Goal: Task Accomplishment & Management: Complete application form

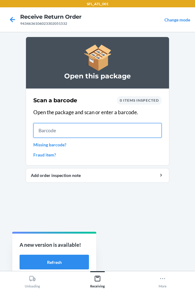
click at [63, 131] on input "text" at bounding box center [97, 130] width 129 height 15
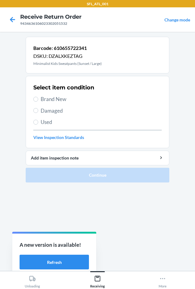
click at [48, 97] on span "Brand New" at bounding box center [101, 99] width 121 height 8
click at [38, 97] on input "Brand New" at bounding box center [35, 99] width 5 height 5
radio input "true"
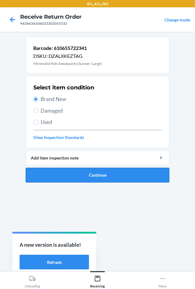
click at [51, 171] on button "Continue" at bounding box center [98, 175] width 144 height 15
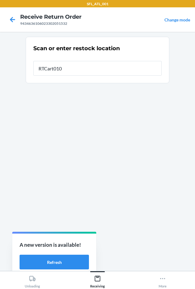
type input "RTCart010"
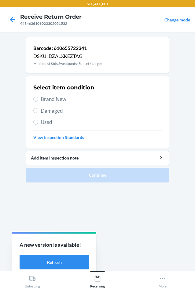
drag, startPoint x: 54, startPoint y: 98, endPoint x: 48, endPoint y: 131, distance: 33.3
click at [53, 99] on span "Brand New" at bounding box center [101, 99] width 121 height 8
click at [58, 98] on span "Brand New" at bounding box center [101, 99] width 121 height 8
click at [38, 98] on input "Brand New" at bounding box center [35, 99] width 5 height 5
radio input "true"
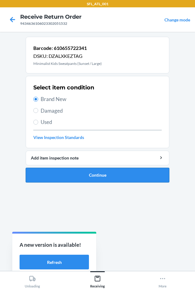
click at [81, 172] on button "Continue" at bounding box center [98, 175] width 144 height 15
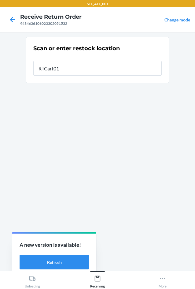
type input "RTCart010"
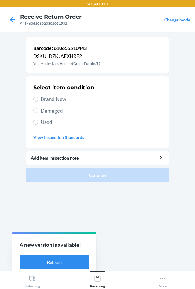
click at [61, 99] on span "Brand New" at bounding box center [101, 99] width 121 height 8
click at [38, 99] on input "Brand New" at bounding box center [35, 99] width 5 height 5
radio input "true"
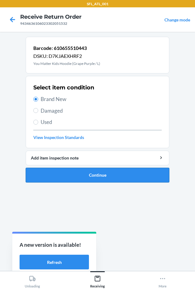
click at [65, 171] on button "Continue" at bounding box center [98, 175] width 144 height 15
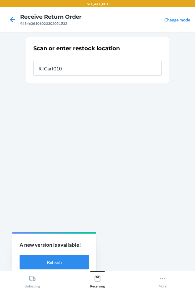
type input "RTCart010"
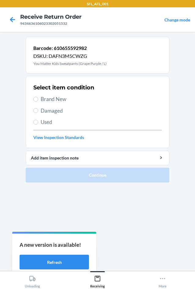
drag, startPoint x: 63, startPoint y: 95, endPoint x: 98, endPoint y: 152, distance: 66.4
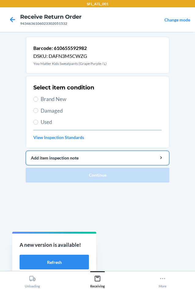
click at [63, 98] on span "Brand New" at bounding box center [101, 99] width 121 height 8
click at [38, 98] on input "Brand New" at bounding box center [35, 99] width 5 height 5
radio input "true"
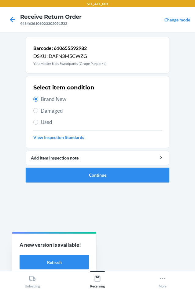
click at [99, 171] on button "Continue" at bounding box center [98, 175] width 144 height 15
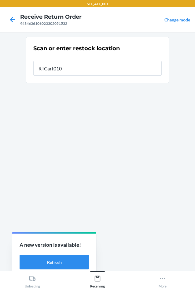
type input "RTCart010"
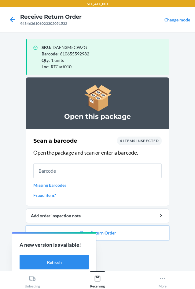
click at [125, 232] on button "Close Return Order" at bounding box center [98, 232] width 144 height 15
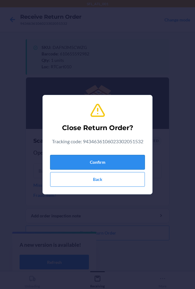
click at [97, 158] on button "Confirm" at bounding box center [97, 162] width 95 height 15
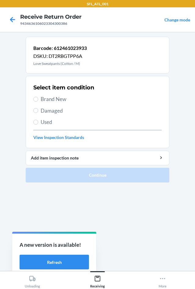
click at [61, 95] on span "Brand New" at bounding box center [101, 99] width 121 height 8
click at [38, 97] on input "Brand New" at bounding box center [35, 99] width 5 height 5
radio input "true"
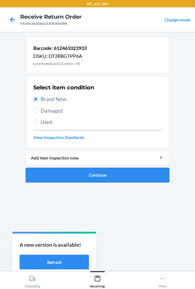
click at [82, 171] on button "Continue" at bounding box center [98, 175] width 144 height 15
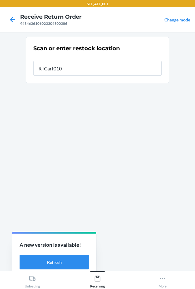
type input "RTCart010"
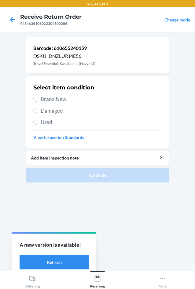
click at [53, 99] on span "Brand New" at bounding box center [101, 99] width 121 height 8
click at [38, 99] on input "Brand New" at bounding box center [35, 99] width 5 height 5
radio input "true"
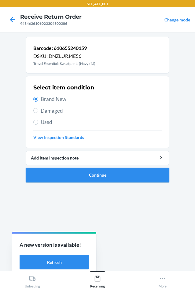
click at [97, 175] on button "Continue" at bounding box center [98, 175] width 144 height 15
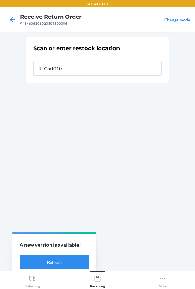
type input "RTCart010"
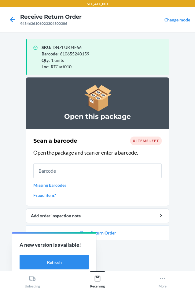
click at [74, 185] on link "Missing barcode?" at bounding box center [97, 185] width 129 height 6
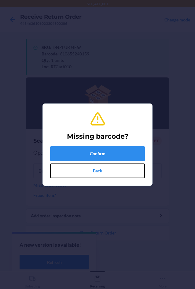
drag, startPoint x: 81, startPoint y: 169, endPoint x: 80, endPoint y: 185, distance: 16.0
click at [81, 170] on button "Back" at bounding box center [97, 170] width 95 height 15
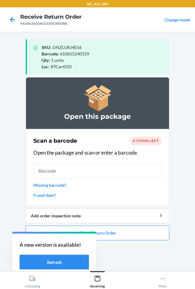
drag, startPoint x: 77, startPoint y: 188, endPoint x: 83, endPoint y: 199, distance: 12.5
click at [106, 232] on button "Close Return Order" at bounding box center [98, 232] width 144 height 15
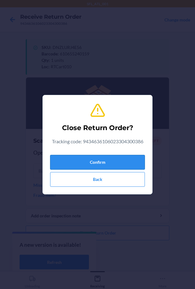
click at [104, 155] on button "Confirm" at bounding box center [97, 162] width 95 height 15
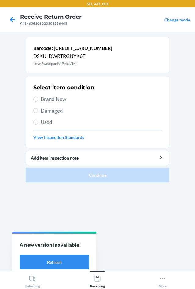
click at [53, 97] on span "Brand New" at bounding box center [101, 99] width 121 height 8
click at [38, 97] on input "Brand New" at bounding box center [35, 99] width 5 height 5
radio input "true"
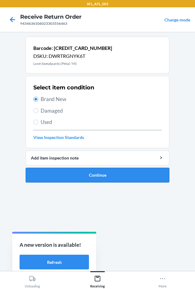
click at [101, 171] on button "Continue" at bounding box center [98, 175] width 144 height 15
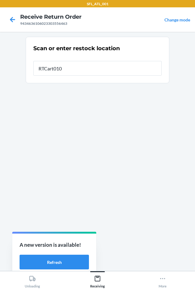
type input "RTCart010"
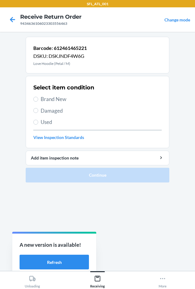
click at [49, 99] on span "Brand New" at bounding box center [101, 99] width 121 height 8
click at [38, 99] on input "Brand New" at bounding box center [35, 99] width 5 height 5
radio input "true"
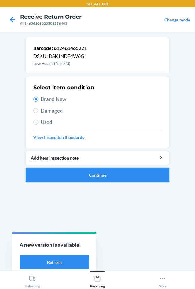
click at [99, 179] on button "Continue" at bounding box center [98, 175] width 144 height 15
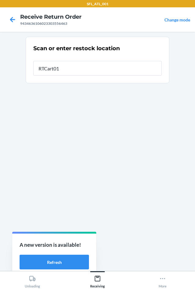
type input "RTCart010"
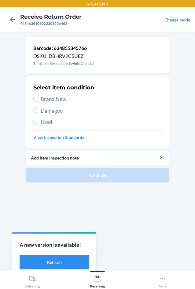
drag, startPoint x: 66, startPoint y: 99, endPoint x: 88, endPoint y: 144, distance: 50.4
click at [66, 99] on span "Brand New" at bounding box center [101, 99] width 121 height 8
click at [38, 99] on input "Brand New" at bounding box center [35, 99] width 5 height 5
radio input "true"
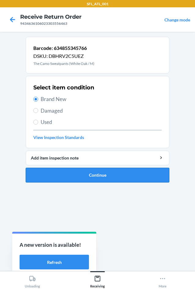
drag, startPoint x: 102, startPoint y: 170, endPoint x: 101, endPoint y: 177, distance: 6.1
click at [101, 177] on button "Continue" at bounding box center [98, 175] width 144 height 15
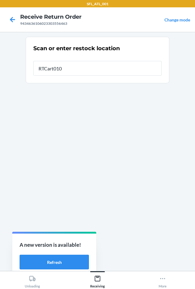
type input "RTCart010"
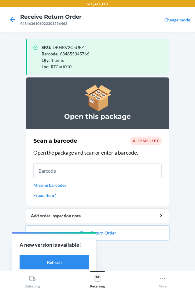
click at [142, 228] on button "Close Return Order" at bounding box center [98, 232] width 144 height 15
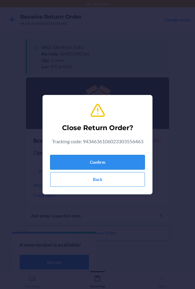
click at [95, 162] on button "Confirm" at bounding box center [97, 162] width 95 height 15
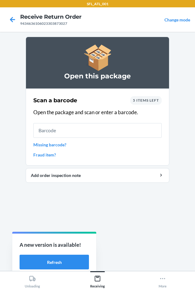
click at [145, 99] on span "5 items left" at bounding box center [146, 100] width 26 height 5
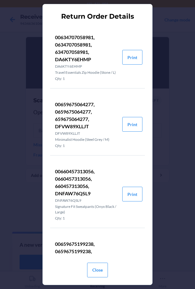
click at [145, 99] on section "Return Order Details 00634707058981, 0634707058981, 634707058981, DA6KTY6EHMP D…" at bounding box center [98, 144] width 110 height 281
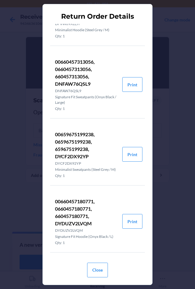
scroll to position [126, 0]
click at [180, 112] on div "Return Order Details 00634707058981, 0634707058981, 634707058981, DA6KTY6EHMP D…" at bounding box center [97, 144] width 195 height 289
click at [91, 269] on button "Close" at bounding box center [97, 270] width 21 height 15
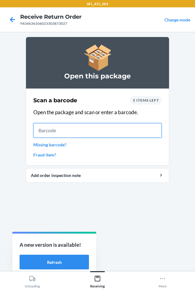
click at [137, 135] on input "text" at bounding box center [97, 130] width 129 height 15
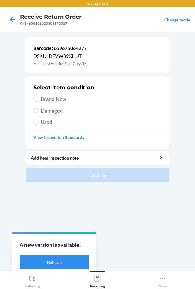
click at [56, 100] on span "Brand New" at bounding box center [101, 99] width 121 height 8
click at [38, 100] on input "Brand New" at bounding box center [35, 99] width 5 height 5
radio input "true"
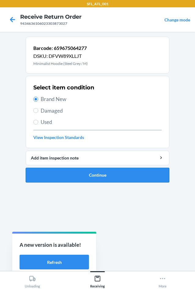
click at [64, 177] on button "Continue" at bounding box center [98, 175] width 144 height 15
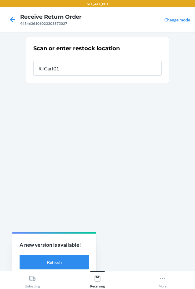
type input "RTCart010"
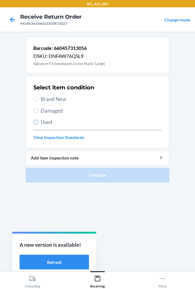
click at [37, 121] on input "Used" at bounding box center [35, 122] width 5 height 5
radio input "true"
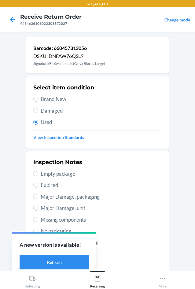
click at [63, 209] on span "Major Damage, unit" at bounding box center [101, 208] width 121 height 8
click at [38, 209] on input "Major Damage, unit" at bounding box center [35, 208] width 5 height 5
radio input "true"
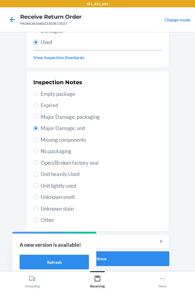
click at [95, 254] on div "A new version is available! Refresh" at bounding box center [54, 254] width 84 height 43
click at [99, 255] on button "Continue" at bounding box center [98, 258] width 144 height 15
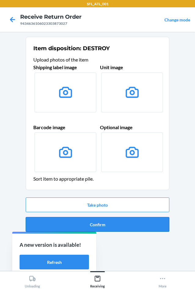
click at [43, 223] on button "Confirm" at bounding box center [98, 224] width 144 height 15
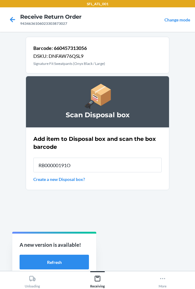
type input "RB00000191O"
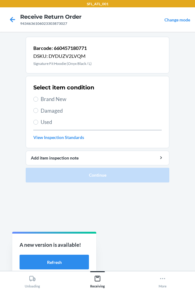
click at [43, 120] on span "Used" at bounding box center [101, 122] width 121 height 8
click at [38, 120] on input "Used" at bounding box center [35, 122] width 5 height 5
radio input "true"
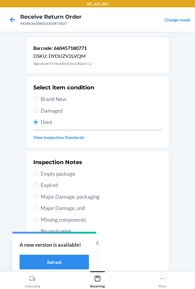
click at [60, 212] on div "Inspection Notes Empty package Expired Major Damage, packaging Major Damage, un…" at bounding box center [97, 230] width 129 height 149
click at [63, 208] on span "Major Damage, unit" at bounding box center [101, 208] width 121 height 8
click at [38, 208] on input "Major Damage, unit" at bounding box center [35, 208] width 5 height 5
radio input "true"
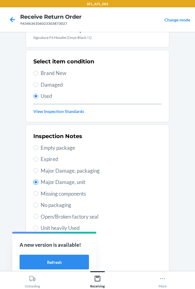
scroll to position [80, 0]
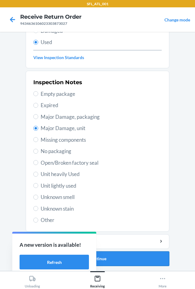
click at [154, 256] on button "Continue" at bounding box center [98, 258] width 144 height 15
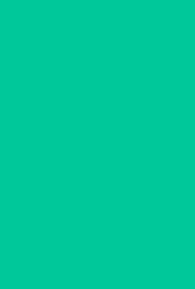
scroll to position [0, 0]
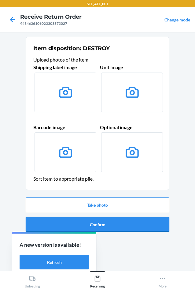
click at [95, 225] on button "Confirm" at bounding box center [98, 224] width 144 height 15
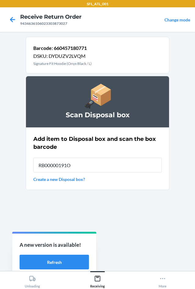
type input "RB00000191O"
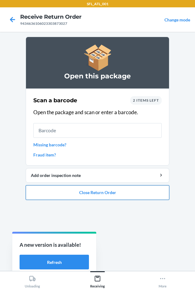
click at [136, 192] on button "Close Return Order" at bounding box center [98, 192] width 144 height 15
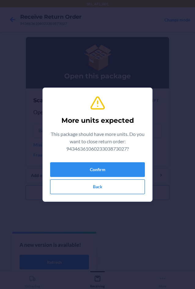
click at [88, 192] on button "Back" at bounding box center [97, 186] width 95 height 15
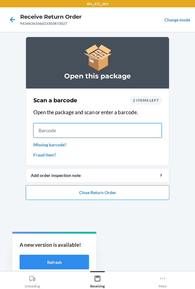
click at [76, 133] on input "text" at bounding box center [97, 130] width 129 height 15
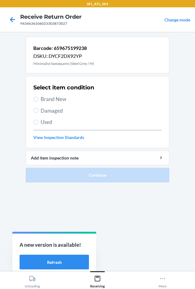
click at [62, 94] on div "Select item condition Brand New Damaged Used View Inspection Standards" at bounding box center [97, 112] width 129 height 61
click at [61, 96] on span "Brand New" at bounding box center [101, 99] width 121 height 8
click at [38, 97] on input "Brand New" at bounding box center [35, 99] width 5 height 5
radio input "true"
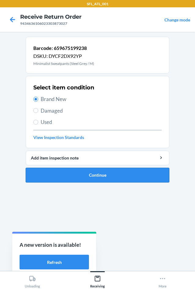
click at [58, 178] on button "Continue" at bounding box center [98, 175] width 144 height 15
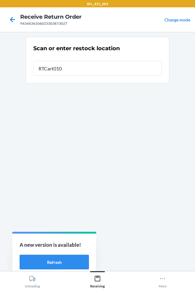
type input "RTCart010"
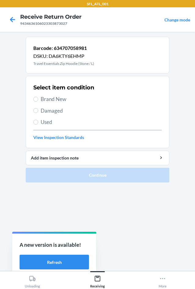
drag, startPoint x: 51, startPoint y: 94, endPoint x: 53, endPoint y: 98, distance: 3.9
click at [52, 96] on div "Select item condition Brand New Damaged Used View Inspection Standards" at bounding box center [97, 112] width 129 height 61
click at [58, 101] on span "Brand New" at bounding box center [101, 99] width 121 height 8
click at [38, 101] on input "Brand New" at bounding box center [35, 99] width 5 height 5
radio input "true"
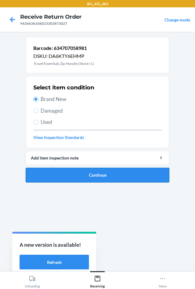
click at [106, 177] on button "Continue" at bounding box center [98, 175] width 144 height 15
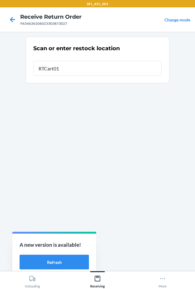
type input "RTCart010"
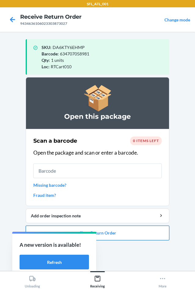
click at [155, 237] on button "Close Return Order" at bounding box center [98, 232] width 144 height 15
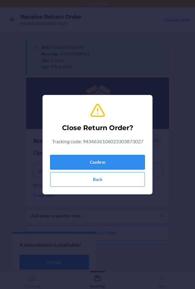
click at [96, 168] on button "Confirm" at bounding box center [97, 162] width 95 height 15
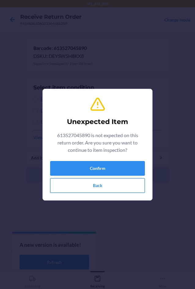
click at [92, 189] on button "Back" at bounding box center [97, 185] width 95 height 15
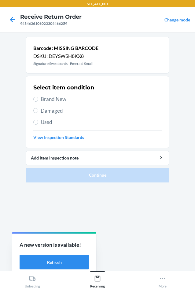
click at [57, 101] on span "Brand New" at bounding box center [101, 99] width 121 height 8
click at [38, 101] on input "Brand New" at bounding box center [35, 99] width 5 height 5
radio input "true"
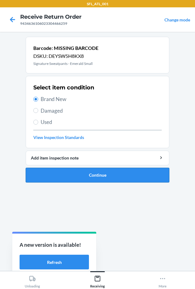
click at [82, 172] on button "Continue" at bounding box center [98, 175] width 144 height 15
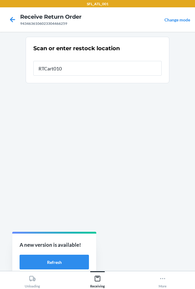
type input "RTCart010"
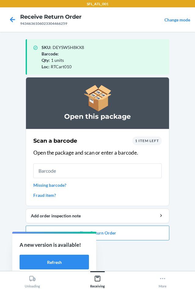
click at [47, 194] on link "Fraud item?" at bounding box center [97, 195] width 129 height 6
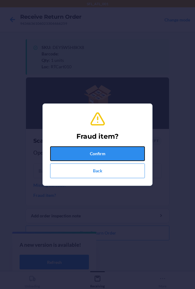
click at [64, 151] on button "Confirm" at bounding box center [97, 153] width 95 height 15
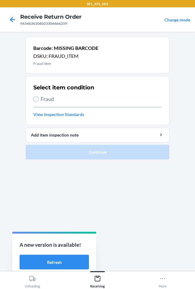
drag, startPoint x: 38, startPoint y: 99, endPoint x: 47, endPoint y: 118, distance: 20.5
click at [38, 110] on div "Select item condition Fraud View Inspection Standards" at bounding box center [97, 101] width 129 height 38
click at [45, 100] on span "Fraud" at bounding box center [101, 99] width 121 height 8
click at [38, 100] on input "Fraud" at bounding box center [35, 99] width 5 height 5
radio input "true"
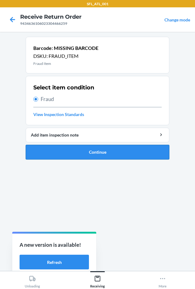
click at [84, 146] on button "Continue" at bounding box center [98, 152] width 144 height 15
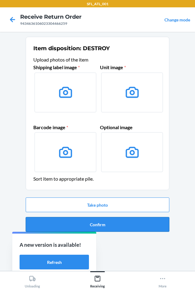
click at [99, 223] on button "Confirm" at bounding box center [98, 224] width 144 height 15
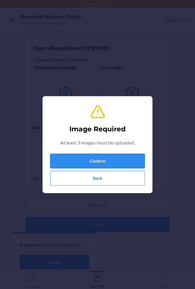
click at [91, 163] on button "Confirm" at bounding box center [97, 161] width 95 height 15
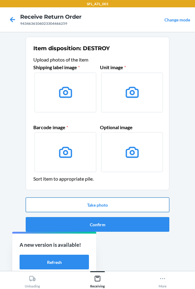
click at [102, 204] on button "Take photo" at bounding box center [98, 204] width 144 height 15
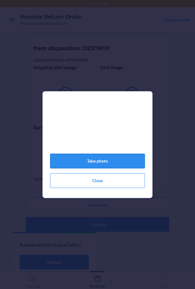
click at [86, 164] on button "Take photo" at bounding box center [97, 161] width 95 height 15
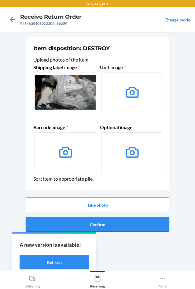
click at [101, 221] on button "Confirm" at bounding box center [98, 224] width 144 height 15
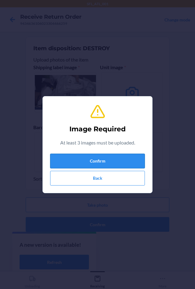
click at [104, 157] on button "Confirm" at bounding box center [97, 161] width 95 height 15
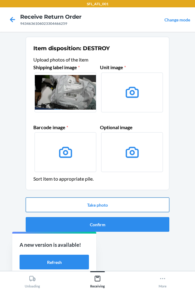
click at [114, 201] on button "Take photo" at bounding box center [98, 204] width 144 height 15
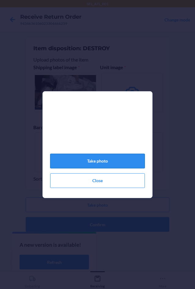
click at [128, 167] on button "Take photo" at bounding box center [97, 161] width 95 height 15
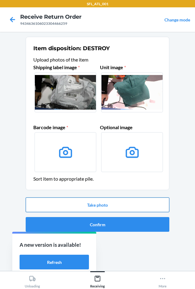
click at [111, 201] on button "Take photo" at bounding box center [98, 204] width 144 height 15
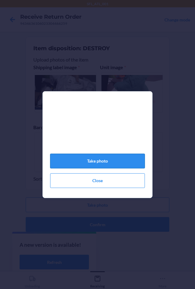
click at [104, 159] on button "Take photo" at bounding box center [97, 161] width 95 height 15
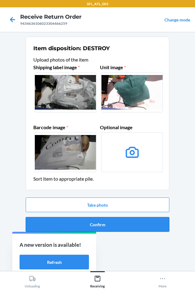
click at [105, 219] on button "Confirm" at bounding box center [98, 224] width 144 height 15
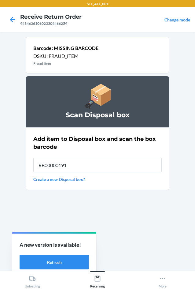
type input "RB00000191O"
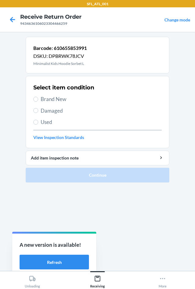
click at [58, 99] on span "Brand New" at bounding box center [101, 99] width 121 height 8
click at [38, 99] on input "Brand New" at bounding box center [35, 99] width 5 height 5
radio input "true"
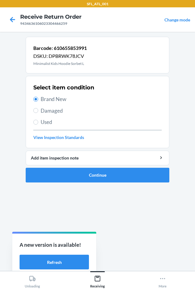
click at [79, 183] on ol "Barcode: 610655853991 DSKU: DPBRWK78JCV Minimalist Kids Hoodie Sorbet L Select …" at bounding box center [98, 112] width 144 height 151
click at [84, 176] on button "Continue" at bounding box center [98, 175] width 144 height 15
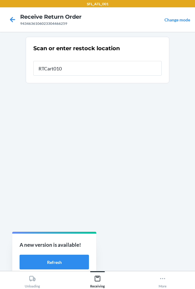
type input "RTCart010"
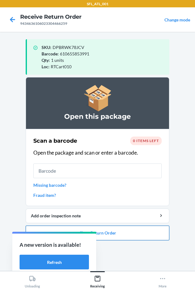
click at [105, 232] on button "Close Return Order" at bounding box center [98, 232] width 144 height 15
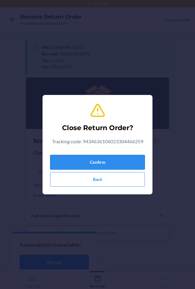
click at [78, 165] on button "Confirm" at bounding box center [97, 162] width 95 height 15
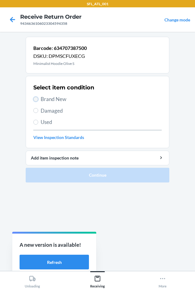
click at [37, 99] on input "Brand New" at bounding box center [35, 99] width 5 height 5
radio input "true"
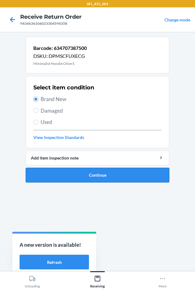
click at [73, 171] on button "Continue" at bounding box center [98, 175] width 144 height 15
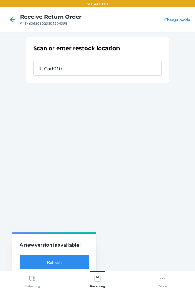
type input "RTCart010"
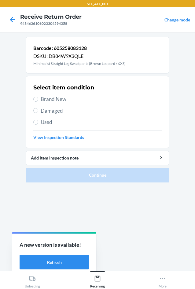
click at [52, 100] on span "Brand New" at bounding box center [101, 99] width 121 height 8
click at [38, 100] on input "Brand New" at bounding box center [35, 99] width 5 height 5
radio input "true"
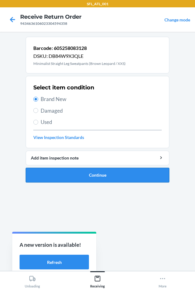
click at [79, 168] on button "Continue" at bounding box center [98, 175] width 144 height 15
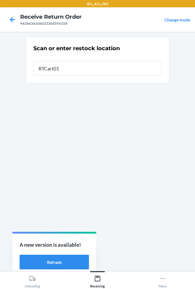
type input "RTCart010"
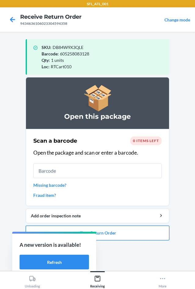
click at [101, 235] on button "Close Return Order" at bounding box center [98, 232] width 144 height 15
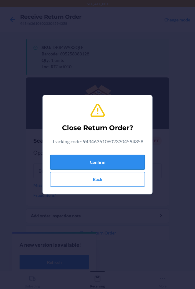
click at [84, 162] on button "Confirm" at bounding box center [97, 162] width 95 height 15
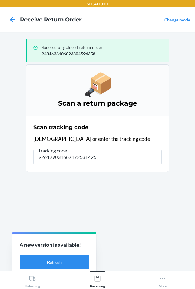
type input "9261290316871725314261"
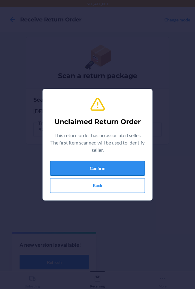
click at [100, 167] on button "Confirm" at bounding box center [97, 168] width 95 height 15
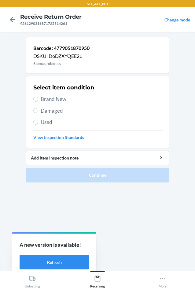
click at [42, 121] on span "Used" at bounding box center [101, 122] width 121 height 8
click at [38, 121] on input "Used" at bounding box center [35, 122] width 5 height 5
radio input "true"
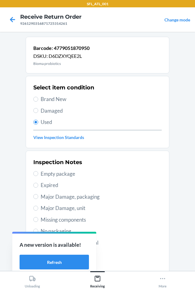
click at [61, 206] on span "Major Damage, unit" at bounding box center [101, 208] width 121 height 8
click at [38, 206] on input "Major Damage, unit" at bounding box center [35, 208] width 5 height 5
radio input "true"
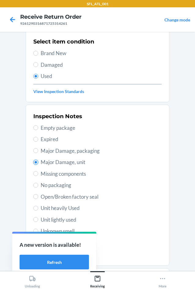
scroll to position [80, 0]
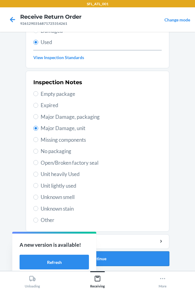
click at [105, 261] on button "Continue" at bounding box center [98, 258] width 144 height 15
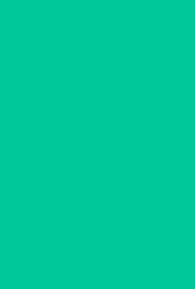
scroll to position [0, 0]
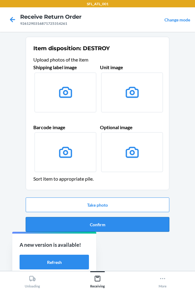
click at [106, 223] on button "Confirm" at bounding box center [98, 224] width 144 height 15
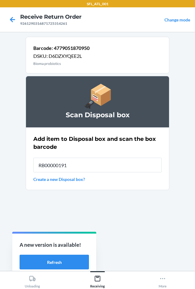
type input "RB00000191O"
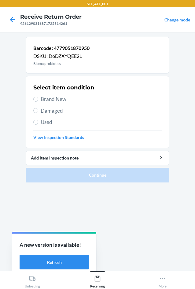
click at [56, 100] on span "Brand New" at bounding box center [101, 99] width 121 height 8
click at [38, 100] on input "Brand New" at bounding box center [35, 99] width 5 height 5
radio input "true"
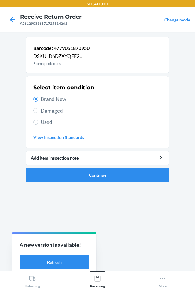
click at [46, 120] on span "Used" at bounding box center [101, 122] width 121 height 8
click at [38, 120] on input "Used" at bounding box center [35, 122] width 5 height 5
radio input "true"
radio input "false"
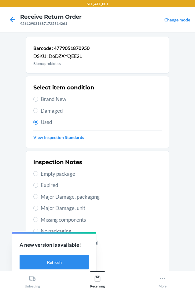
click at [73, 206] on span "Major Damage, unit" at bounding box center [101, 208] width 121 height 8
click at [38, 206] on input "Major Damage, unit" at bounding box center [35, 208] width 5 height 5
radio input "true"
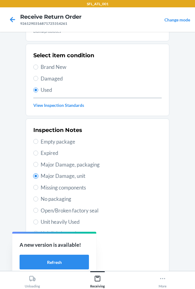
scroll to position [80, 0]
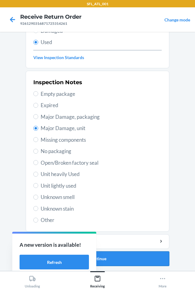
click at [112, 261] on button "Continue" at bounding box center [98, 258] width 144 height 15
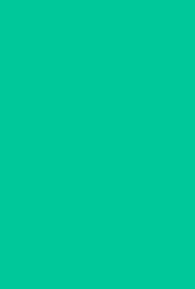
scroll to position [0, 0]
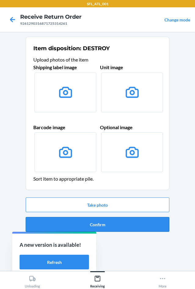
click at [72, 223] on button "Confirm" at bounding box center [98, 224] width 144 height 15
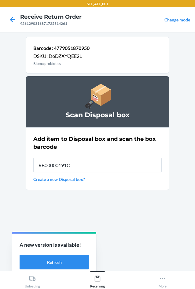
type input "RB00000191O"
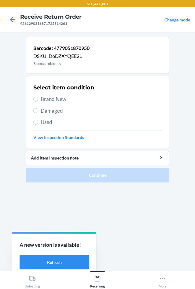
click at [41, 123] on span "Used" at bounding box center [101, 122] width 121 height 8
click at [38, 123] on input "Used" at bounding box center [35, 122] width 5 height 5
radio input "true"
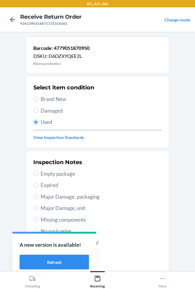
click at [46, 184] on span "Expired" at bounding box center [101, 185] width 121 height 8
click at [38, 184] on input "Expired" at bounding box center [35, 185] width 5 height 5
radio input "true"
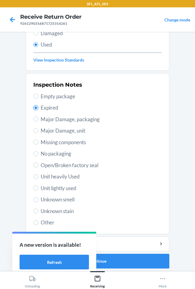
scroll to position [80, 0]
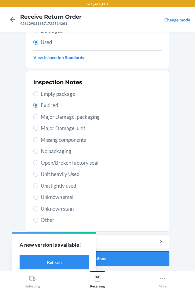
click at [104, 263] on button "Continue" at bounding box center [98, 258] width 144 height 15
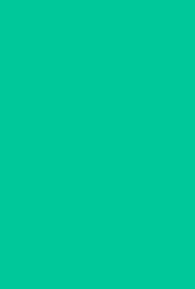
scroll to position [0, 0]
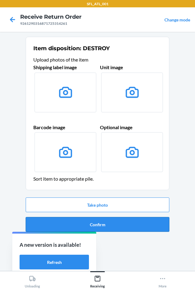
click at [106, 229] on button "Confirm" at bounding box center [98, 224] width 144 height 15
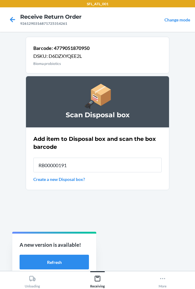
type input "RB00000191O"
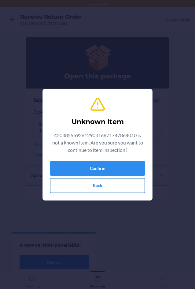
click at [92, 189] on button "Back" at bounding box center [97, 185] width 95 height 15
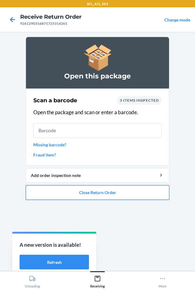
click at [89, 196] on button "Close Return Order" at bounding box center [98, 192] width 144 height 15
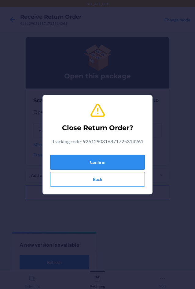
click at [94, 158] on button "Confirm" at bounding box center [97, 162] width 95 height 15
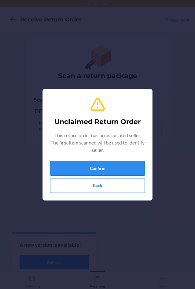
click at [112, 173] on button "Confirm" at bounding box center [97, 168] width 95 height 15
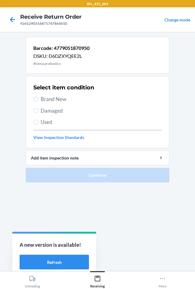
drag, startPoint x: 61, startPoint y: 101, endPoint x: 73, endPoint y: 114, distance: 17.3
click at [62, 101] on span "Brand New" at bounding box center [101, 99] width 121 height 8
click at [38, 101] on input "Brand New" at bounding box center [35, 99] width 5 height 5
radio input "true"
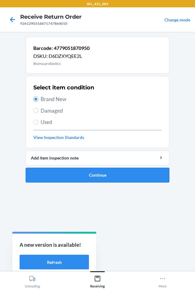
click at [115, 174] on button "Continue" at bounding box center [98, 175] width 144 height 15
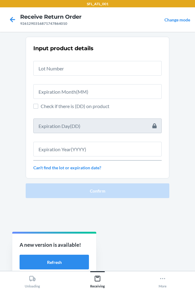
click at [10, 13] on div at bounding box center [12, 19] width 15 height 15
click at [5, 21] on div at bounding box center [12, 19] width 15 height 15
click at [73, 169] on link "Can't find the lot or expiration date?" at bounding box center [97, 167] width 129 height 6
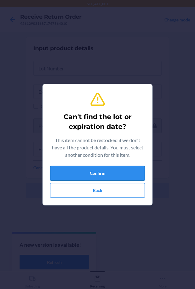
click at [71, 170] on button "Confirm" at bounding box center [97, 173] width 95 height 15
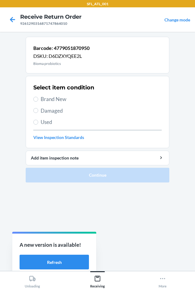
click at [48, 121] on span "Used" at bounding box center [101, 122] width 121 height 8
click at [38, 121] on input "Used" at bounding box center [35, 122] width 5 height 5
radio input "true"
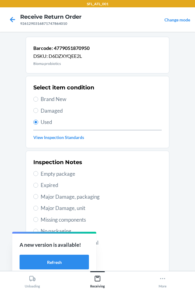
click at [62, 207] on span "Major Damage, unit" at bounding box center [101, 208] width 121 height 8
click at [38, 207] on input "Major Damage, unit" at bounding box center [35, 208] width 5 height 5
radio input "true"
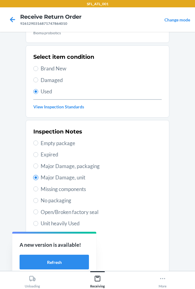
scroll to position [80, 0]
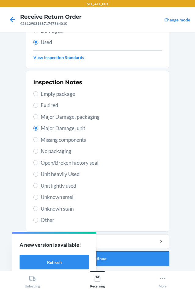
click at [103, 259] on button "Continue" at bounding box center [98, 258] width 144 height 15
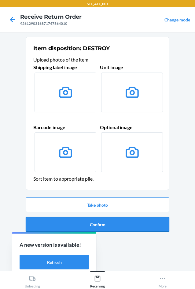
click at [94, 222] on button "Confirm" at bounding box center [98, 224] width 144 height 15
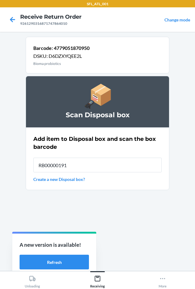
type input "RB00000191O"
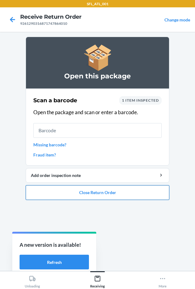
click at [112, 192] on button "Close Return Order" at bounding box center [98, 192] width 144 height 15
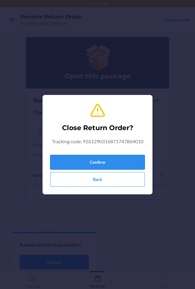
click at [102, 163] on button "Confirm" at bounding box center [97, 162] width 95 height 15
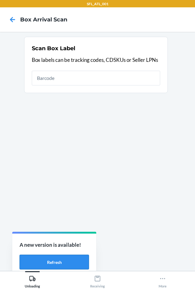
click at [59, 264] on button "Refresh" at bounding box center [54, 262] width 69 height 15
